Goal: Task Accomplishment & Management: Manage account settings

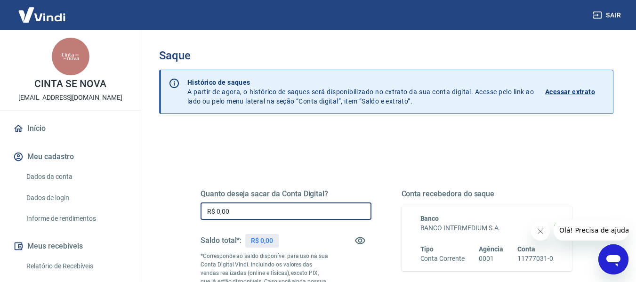
click at [301, 207] on input "R$ 0,00" at bounding box center [286, 210] width 171 height 17
click at [319, 247] on div "Saldo total*: R$ 0,00" at bounding box center [286, 240] width 171 height 23
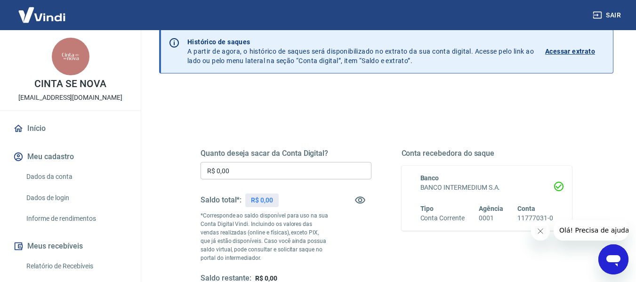
scroll to position [55, 0]
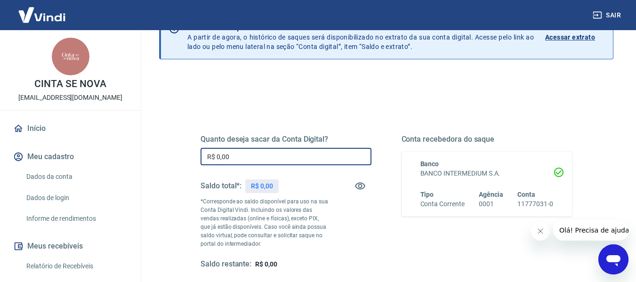
click at [279, 160] on input "R$ 0,00" at bounding box center [286, 156] width 171 height 17
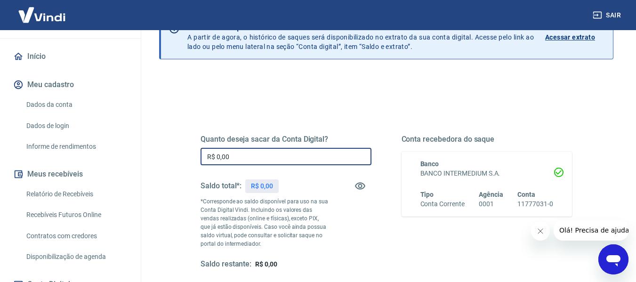
scroll to position [75, 0]
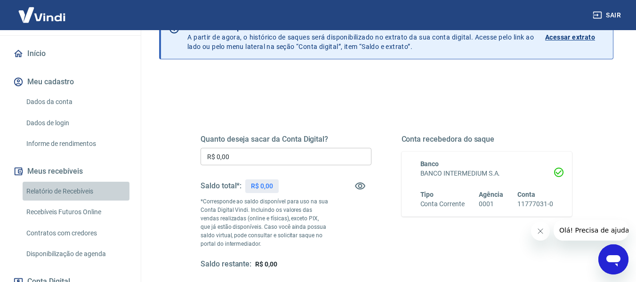
click at [87, 191] on link "Relatório de Recebíveis" at bounding box center [76, 191] width 107 height 19
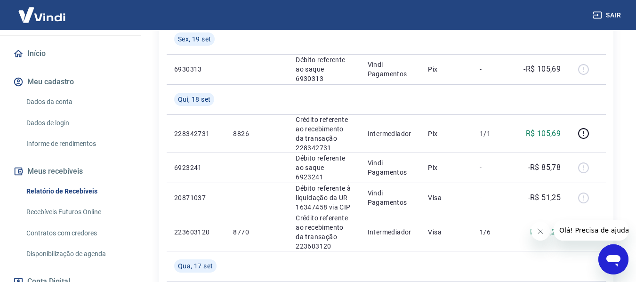
scroll to position [699, 0]
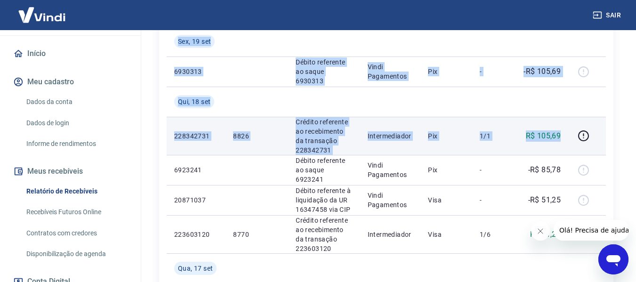
drag, startPoint x: 164, startPoint y: 133, endPoint x: 562, endPoint y: 147, distance: 398.9
click at [562, 147] on div "ID Pedido Descrição Origem Pagamento Parcelas Valor Líq. Tarifas [DATE] 2093692…" at bounding box center [386, -1] width 454 height 977
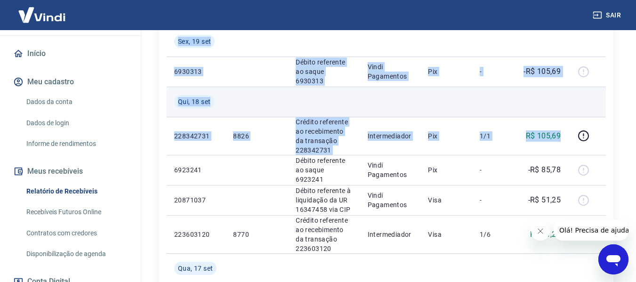
click at [548, 115] on td at bounding box center [541, 102] width 53 height 30
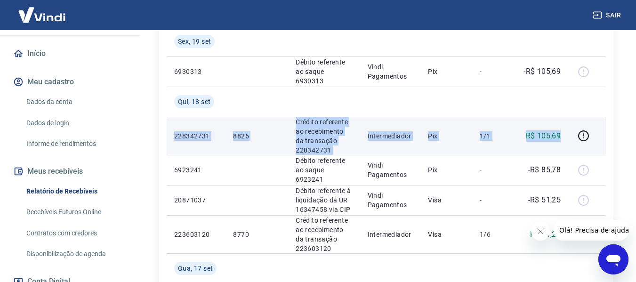
drag, startPoint x: 172, startPoint y: 134, endPoint x: 563, endPoint y: 136, distance: 390.7
click at [563, 136] on tr "228342731 8826 Crédito referente ao recebimento da transação 228342731 Intermed…" at bounding box center [386, 136] width 439 height 38
copy tr "228342731 8826 Crédito referente ao recebimento da transação 228342731 Intermed…"
